Goal: Information Seeking & Learning: Check status

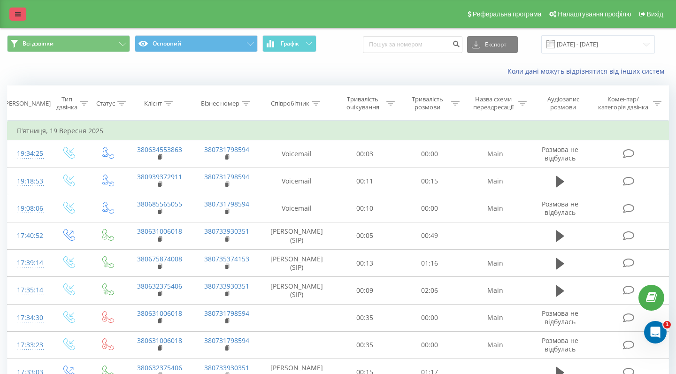
click at [18, 17] on icon at bounding box center [18, 14] width 6 height 7
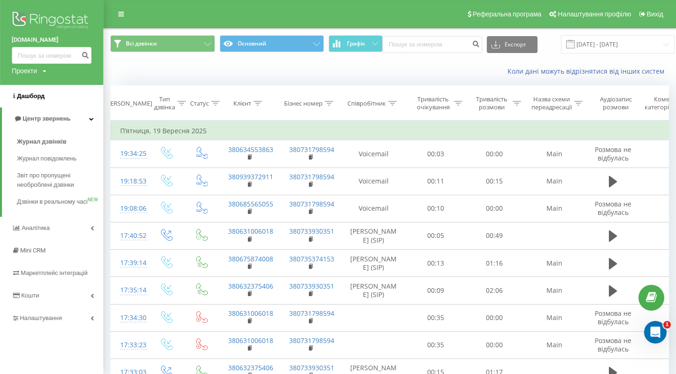
click at [33, 100] on span "Дашборд" at bounding box center [31, 95] width 28 height 7
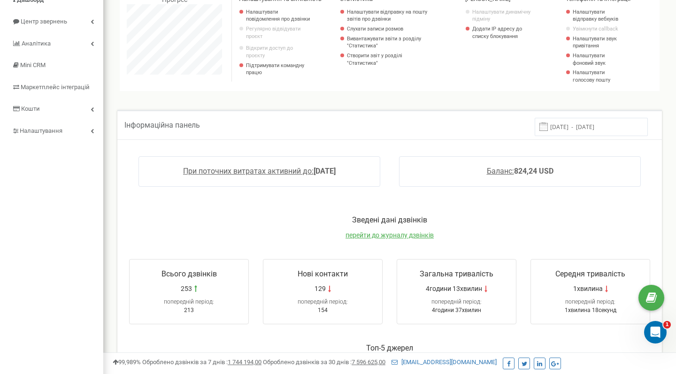
scroll to position [1, 0]
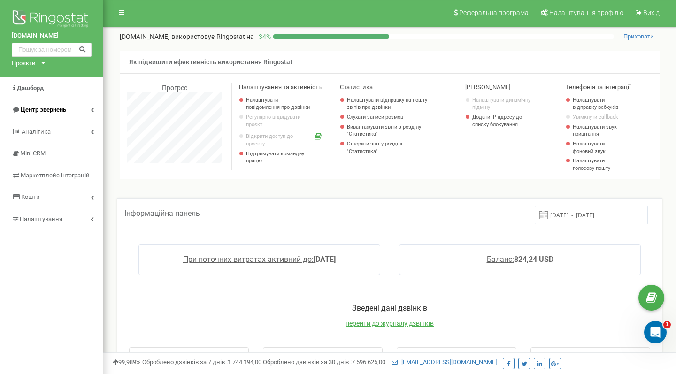
click at [87, 111] on link "Центр звернень" at bounding box center [51, 110] width 103 height 22
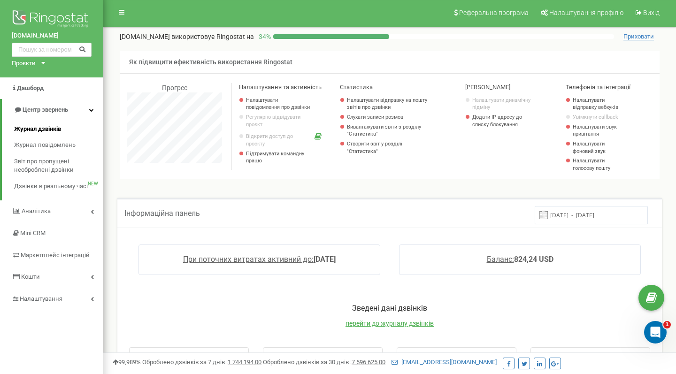
click at [62, 128] on link "Журнал дзвінків" at bounding box center [58, 129] width 89 height 16
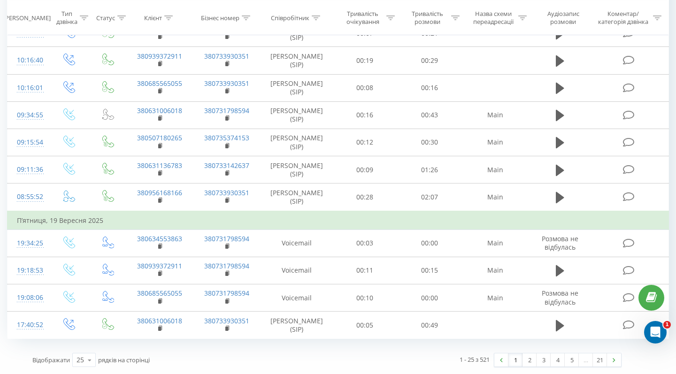
scroll to position [528, 0]
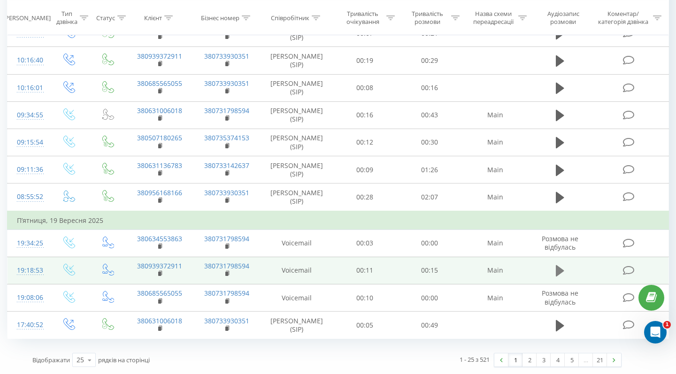
click at [558, 269] on icon at bounding box center [560, 270] width 8 height 11
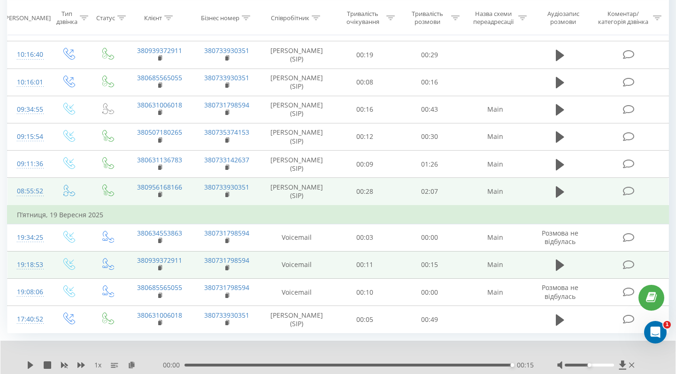
scroll to position [485, 0]
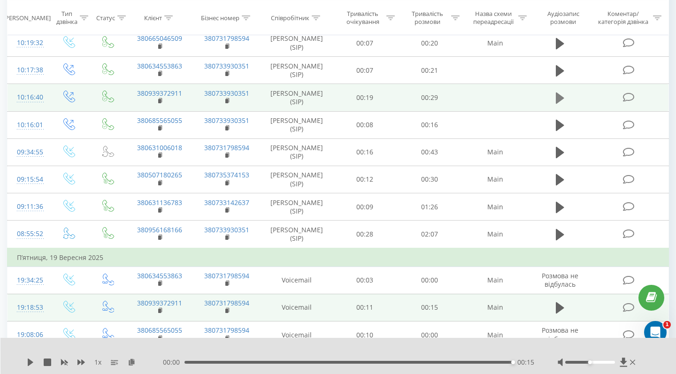
click at [561, 105] on icon at bounding box center [560, 98] width 8 height 13
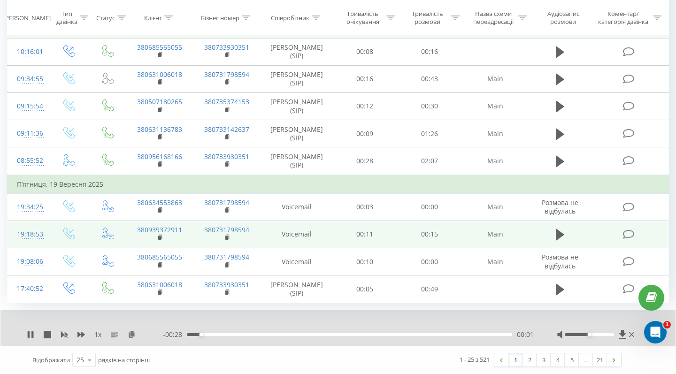
scroll to position [564, 0]
click at [532, 360] on link "2" at bounding box center [530, 360] width 14 height 13
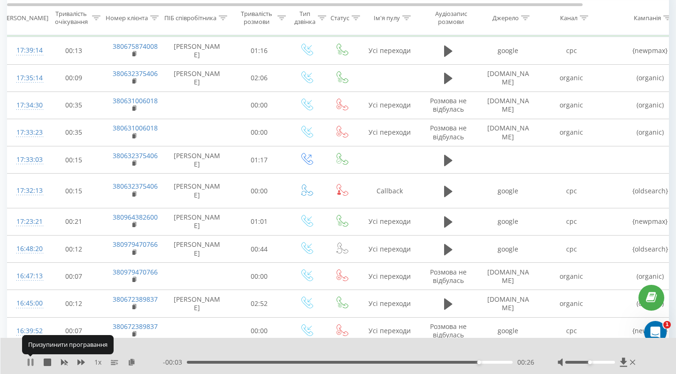
click at [28, 362] on icon at bounding box center [29, 363] width 2 height 8
click at [28, 362] on icon at bounding box center [31, 363] width 6 height 8
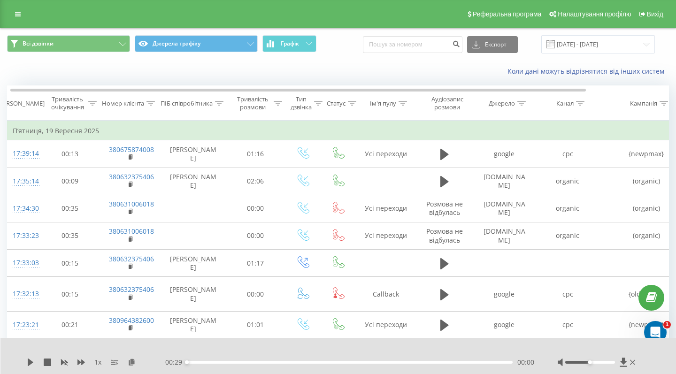
click at [20, 25] on div "Реферальна програма Налаштування профілю Вихід" at bounding box center [338, 14] width 676 height 28
click at [20, 17] on icon at bounding box center [18, 14] width 6 height 7
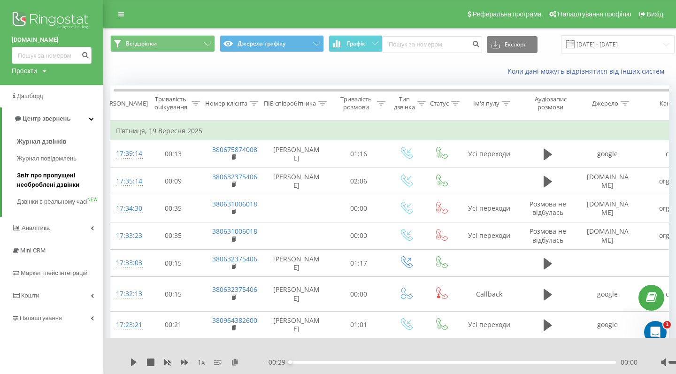
click at [55, 172] on span "Звіт про пропущені необроблені дзвінки" at bounding box center [58, 180] width 82 height 19
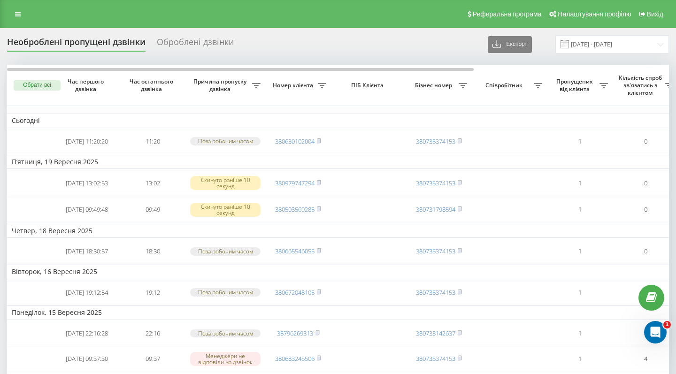
click at [193, 52] on div "Оброблені дзвінки" at bounding box center [195, 44] width 77 height 15
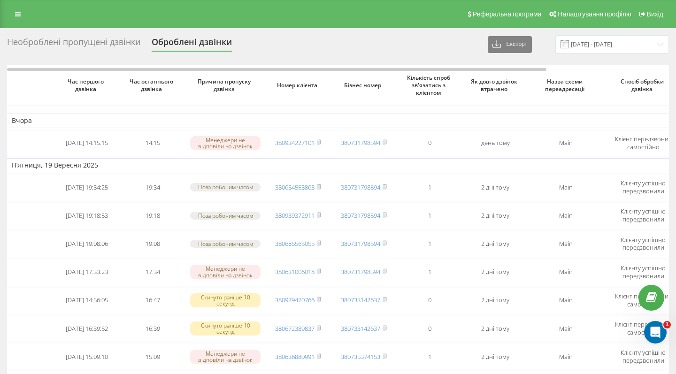
click at [89, 48] on div "Необроблені пропущені дзвінки" at bounding box center [73, 44] width 133 height 15
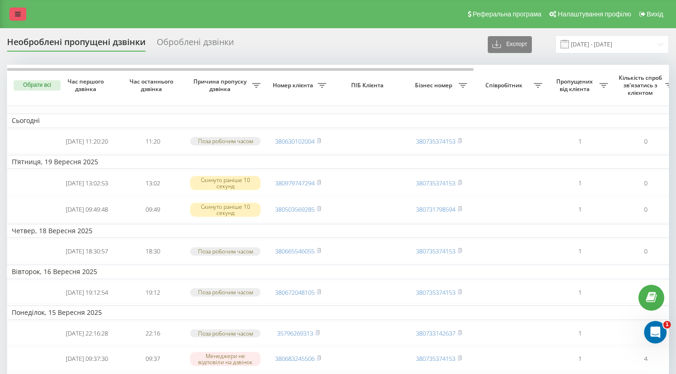
click at [18, 15] on link at bounding box center [17, 14] width 17 height 13
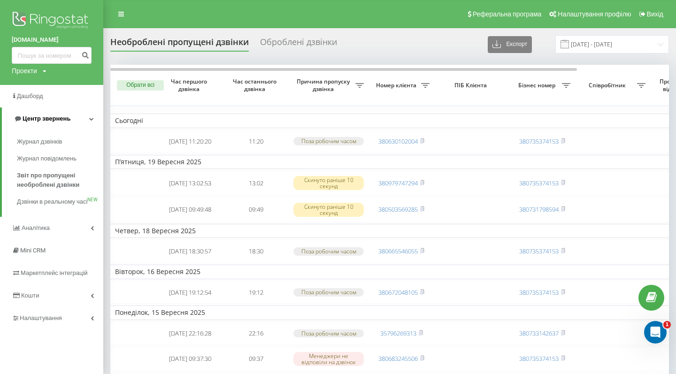
click at [49, 121] on span "Центр звернень" at bounding box center [42, 118] width 57 height 9
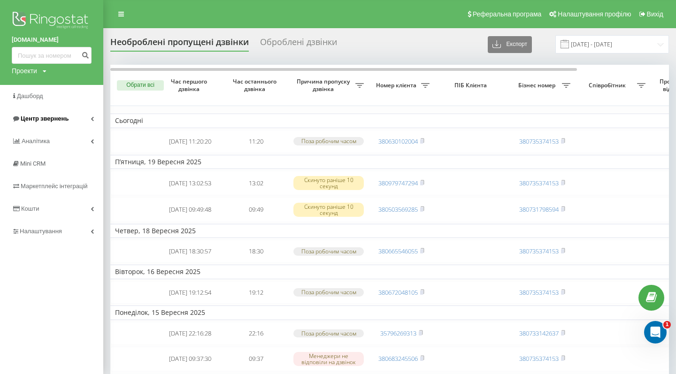
click at [52, 116] on span "Центр звернень" at bounding box center [45, 118] width 48 height 7
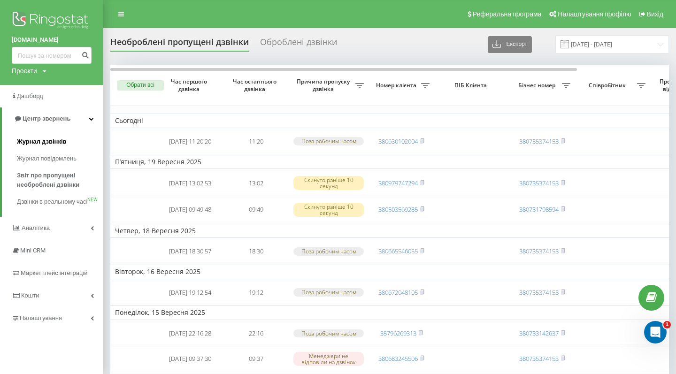
click at [45, 134] on link "Журнал дзвінків" at bounding box center [60, 141] width 86 height 17
